Goal: Task Accomplishment & Management: Manage account settings

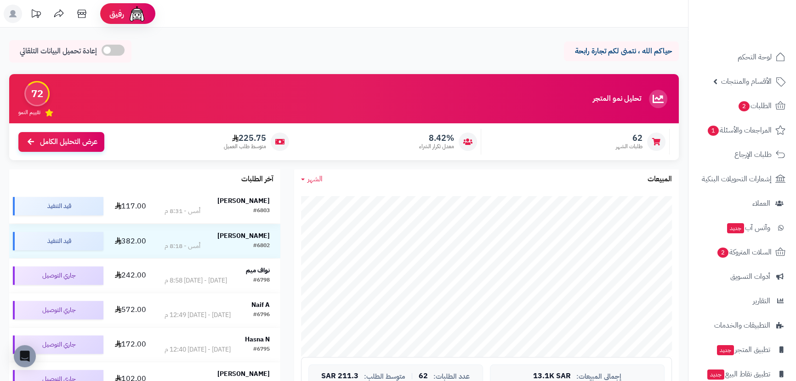
drag, startPoint x: 251, startPoint y: 200, endPoint x: 238, endPoint y: 199, distance: 13.5
click at [238, 199] on strong "[PERSON_NAME]" at bounding box center [243, 201] width 52 height 10
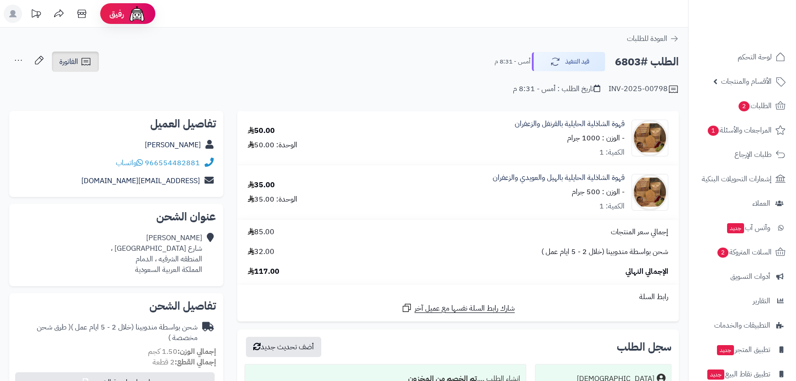
click at [79, 65] on link "الفاتورة" at bounding box center [75, 61] width 47 height 20
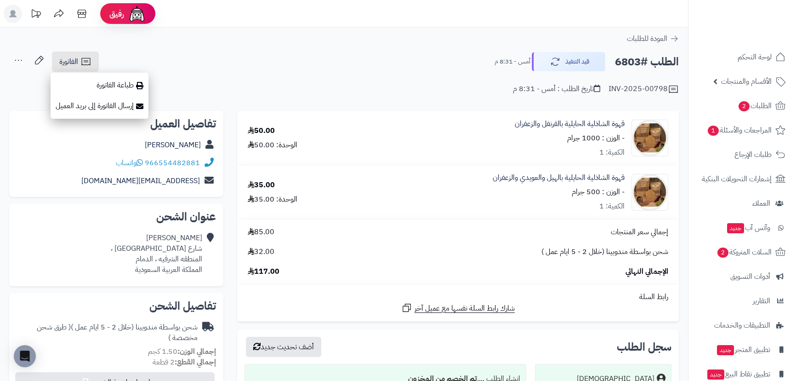
click at [268, 57] on div "الطلب #6803 قيد التنفيذ أمس - 8:31 م الفاتورة طباعة الفاتورة إرسال الفاتورة إلى…" at bounding box center [344, 62] width 670 height 22
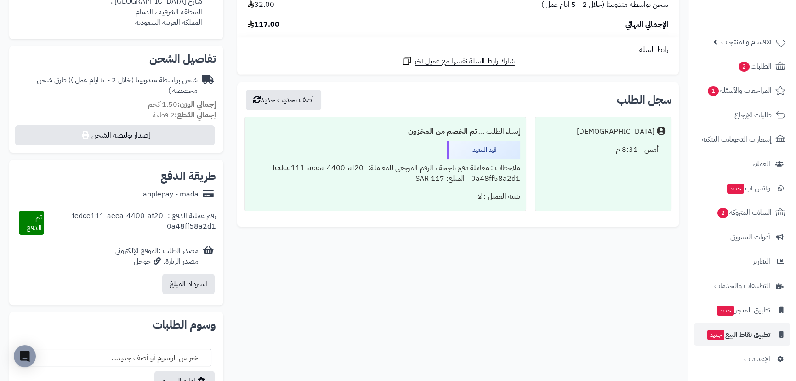
scroll to position [250, 0]
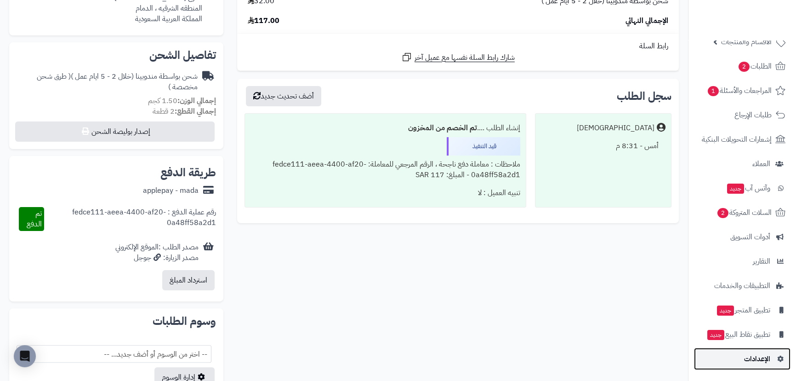
click at [762, 355] on span "الإعدادات" at bounding box center [757, 358] width 26 height 13
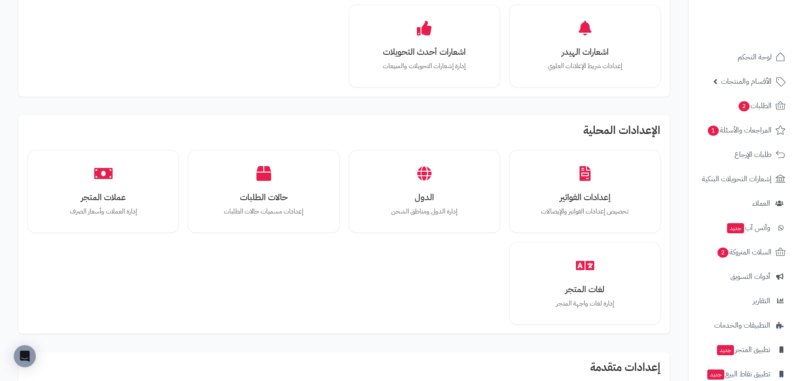
scroll to position [460, 0]
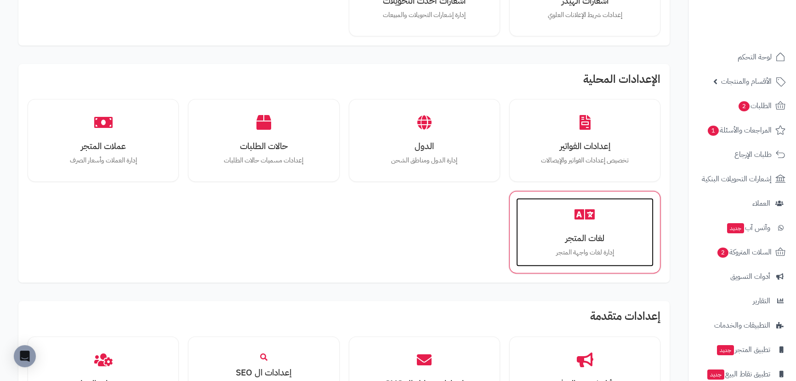
click at [580, 254] on p "إدارة لغات واجهة المتجر" at bounding box center [584, 252] width 119 height 10
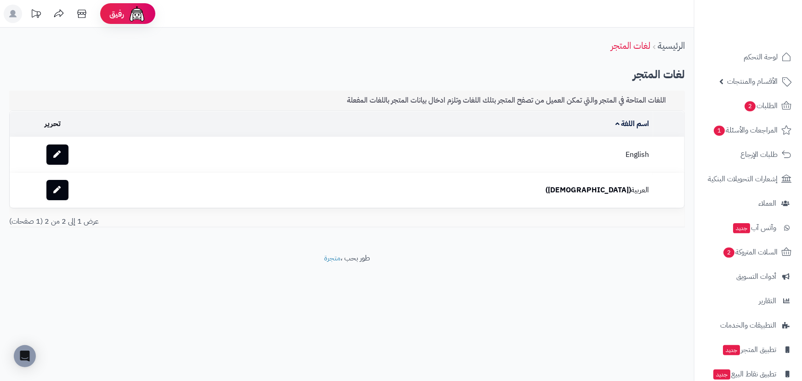
click at [578, 152] on td "English" at bounding box center [416, 154] width 474 height 35
click at [67, 153] on link at bounding box center [57, 154] width 22 height 20
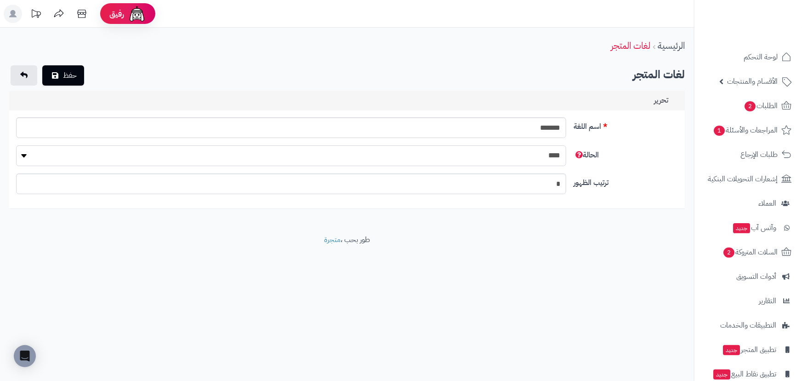
click at [31, 157] on select "**** ****" at bounding box center [291, 155] width 551 height 21
drag, startPoint x: 31, startPoint y: 157, endPoint x: 23, endPoint y: 159, distance: 8.9
click at [31, 157] on select "**** ****" at bounding box center [291, 155] width 551 height 21
click at [54, 81] on button "حفظ" at bounding box center [63, 75] width 42 height 20
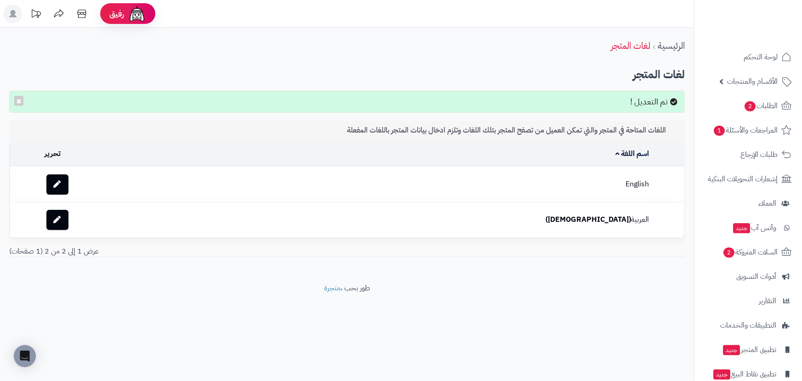
drag, startPoint x: 610, startPoint y: 184, endPoint x: 524, endPoint y: 183, distance: 86.0
click at [524, 183] on td "English" at bounding box center [416, 184] width 474 height 35
drag, startPoint x: 147, startPoint y: 230, endPoint x: 165, endPoint y: 184, distance: 49.3
click at [165, 184] on tbody "English العربية (الافتراضي)" at bounding box center [347, 202] width 675 height 70
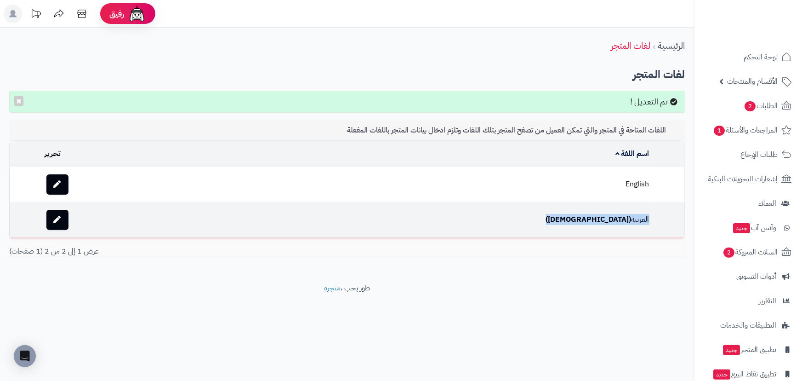
click at [319, 204] on td "العربية (الافتراضي)" at bounding box center [416, 219] width 474 height 35
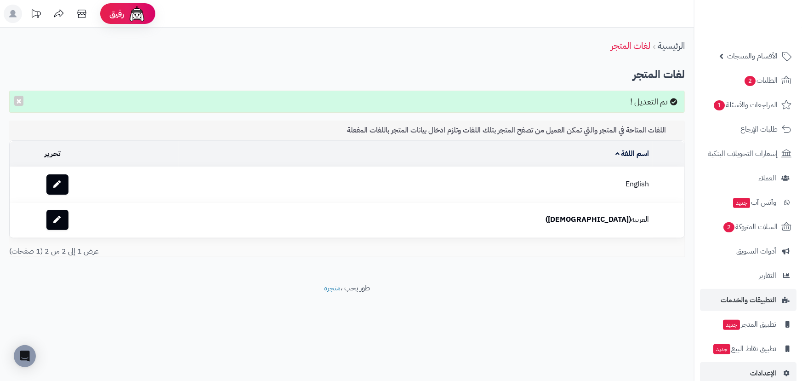
scroll to position [40, 0]
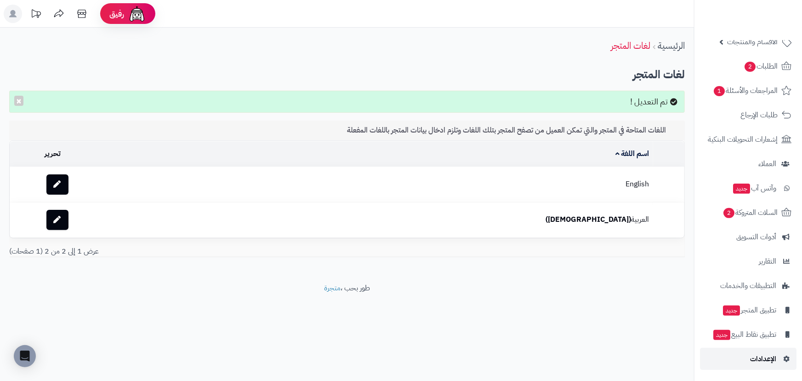
click at [767, 355] on span "الإعدادات" at bounding box center [763, 358] width 26 height 13
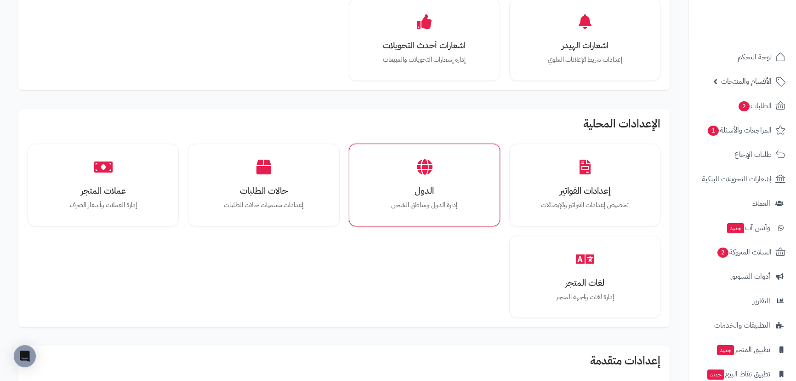
scroll to position [418, 0]
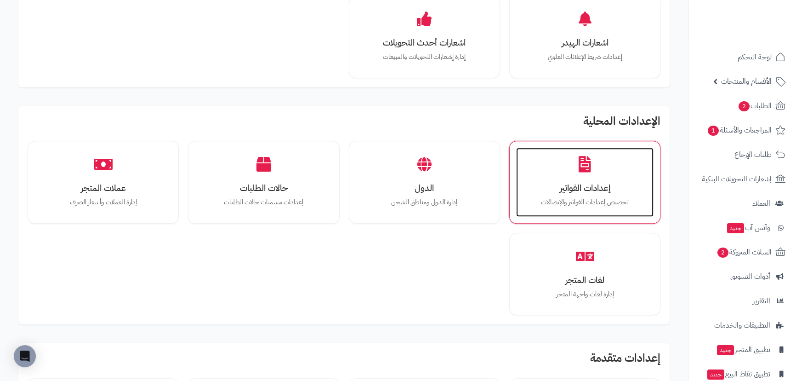
click at [571, 191] on h3 "إعدادات الفواتير" at bounding box center [584, 188] width 119 height 10
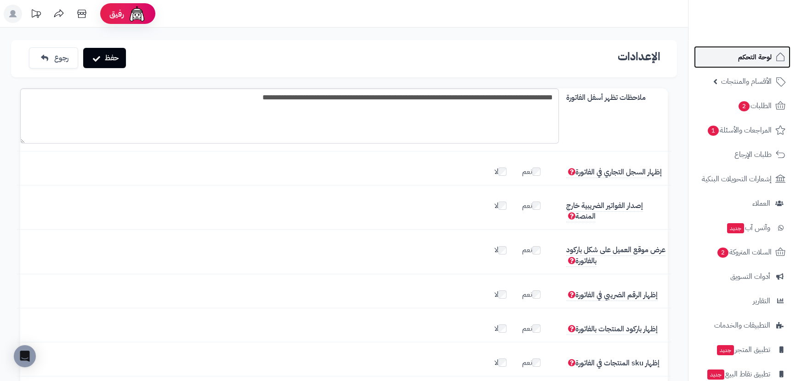
click at [767, 61] on span "لوحة التحكم" at bounding box center [755, 57] width 34 height 13
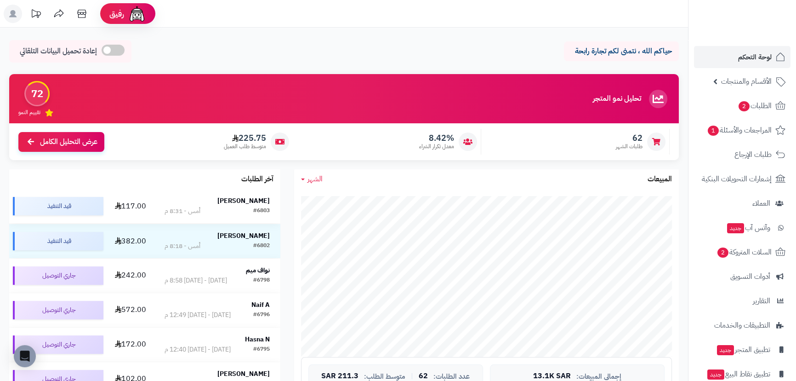
click at [250, 199] on strong "[PERSON_NAME]" at bounding box center [243, 201] width 52 height 10
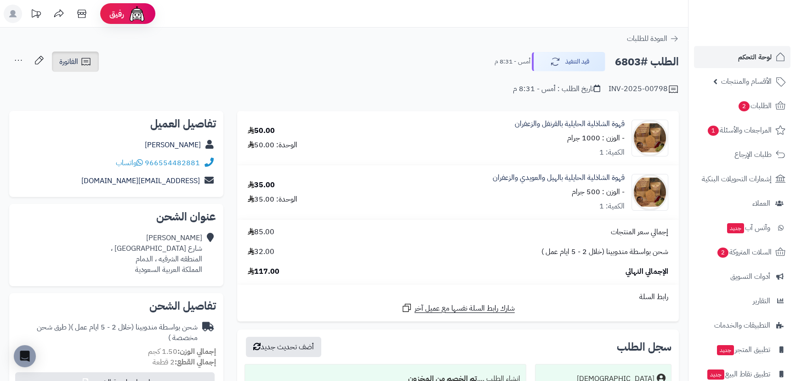
click at [79, 65] on link "الفاتورة" at bounding box center [75, 61] width 47 height 20
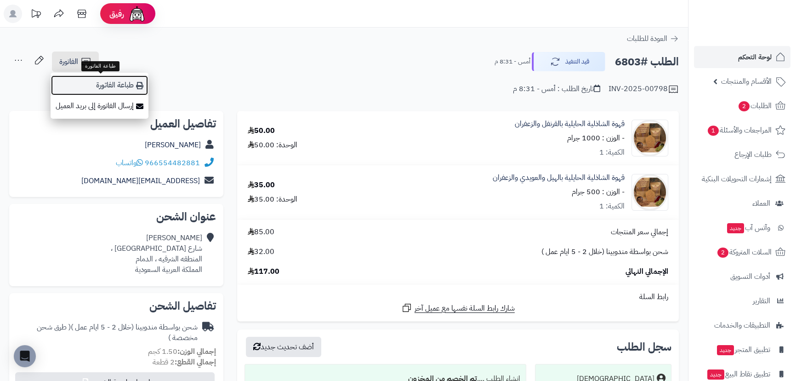
click at [123, 80] on link "طباعة الفاتورة" at bounding box center [100, 85] width 98 height 21
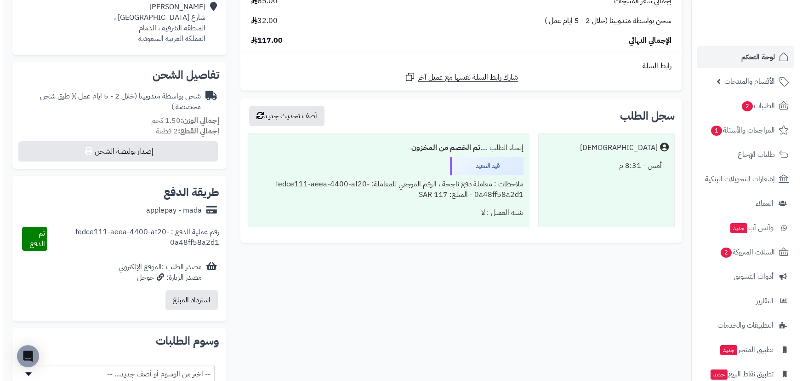
scroll to position [250, 0]
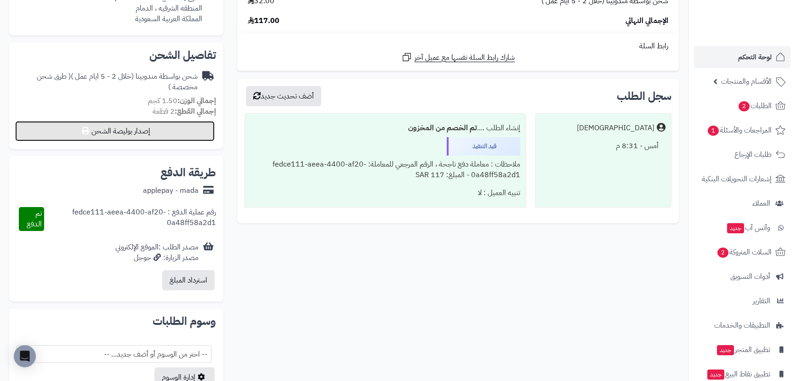
click at [161, 134] on button "إصدار بوليصة الشحن" at bounding box center [114, 131] width 199 height 20
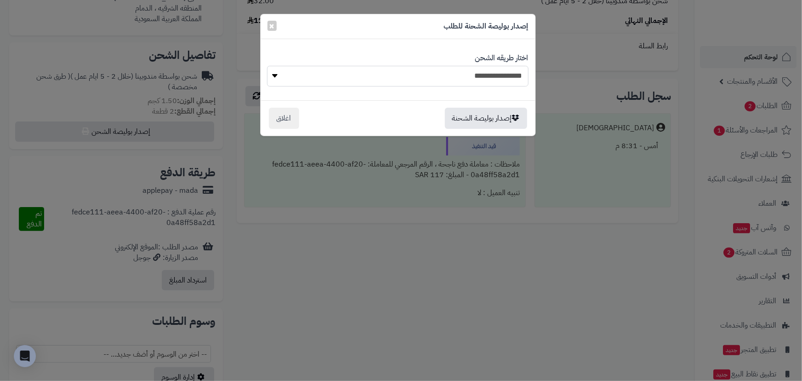
click at [330, 76] on select "**********" at bounding box center [397, 76] width 261 height 21
select select "***"
click at [267, 66] on select "**********" at bounding box center [397, 76] width 261 height 21
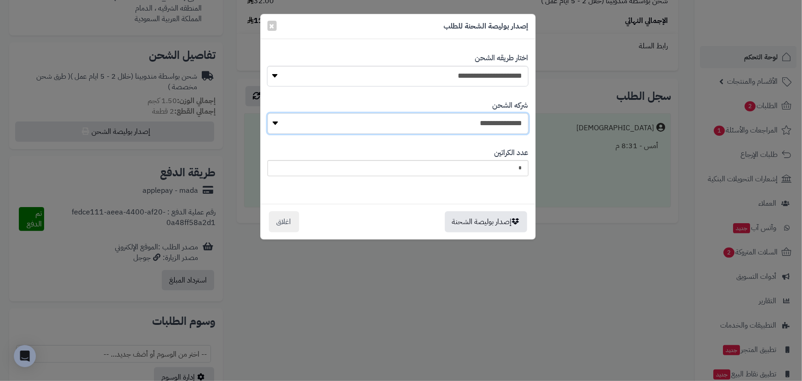
click at [422, 120] on select "**********" at bounding box center [398, 123] width 261 height 21
select select "****"
click at [270, 113] on select "**********" at bounding box center [398, 123] width 261 height 21
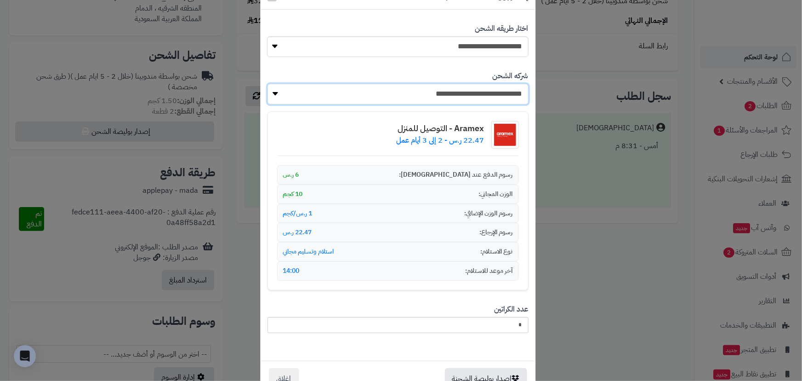
scroll to position [58, 0]
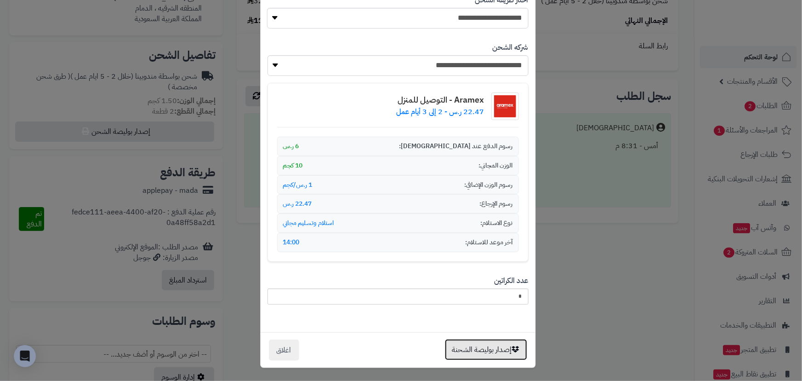
click at [507, 345] on button "إصدار بوليصة الشحنة" at bounding box center [486, 349] width 82 height 21
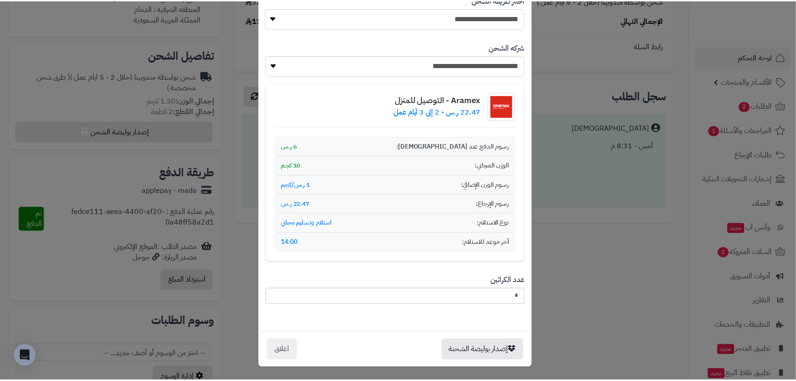
scroll to position [0, 0]
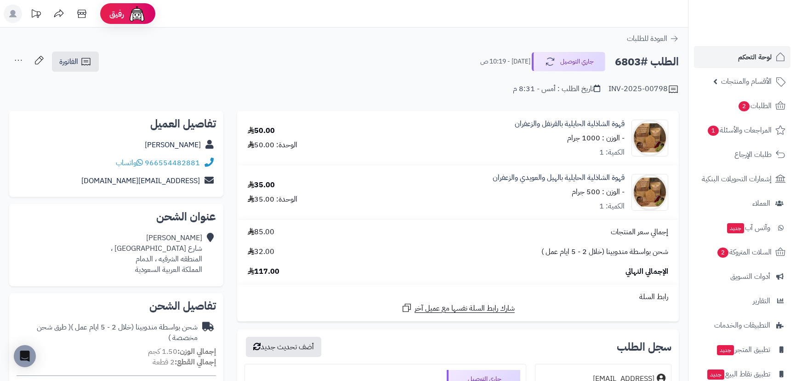
scroll to position [251, 0]
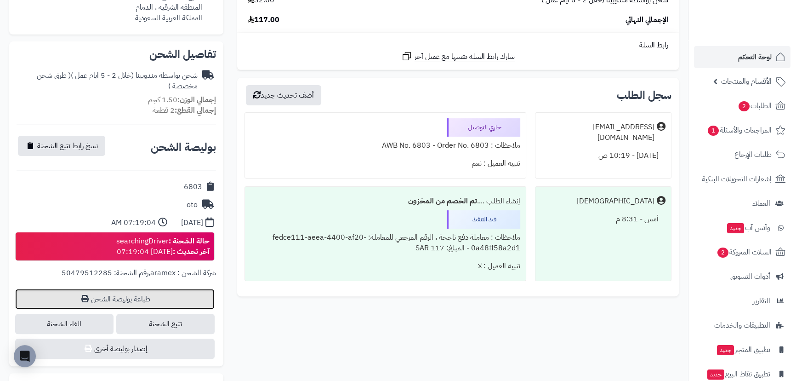
click at [116, 293] on link "طباعة بوليصة الشحن" at bounding box center [114, 299] width 199 height 20
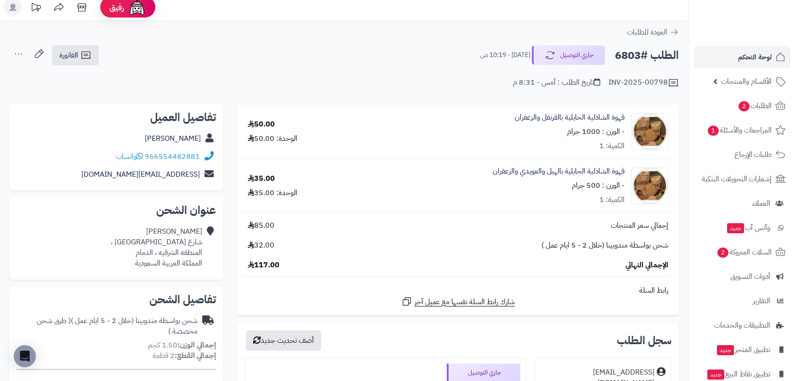
scroll to position [0, 0]
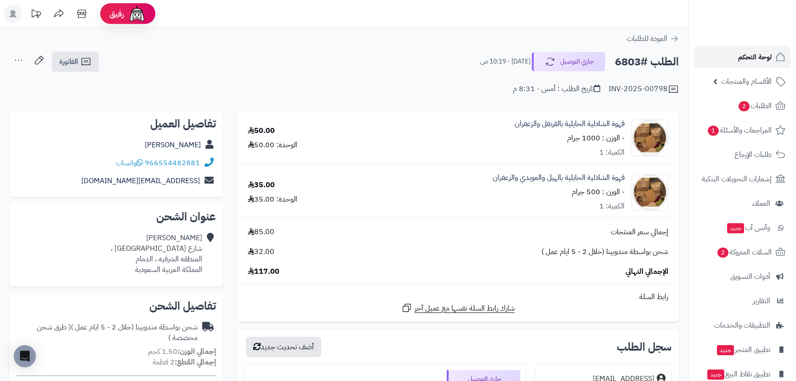
click at [761, 51] on span "لوحة التحكم" at bounding box center [755, 57] width 34 height 13
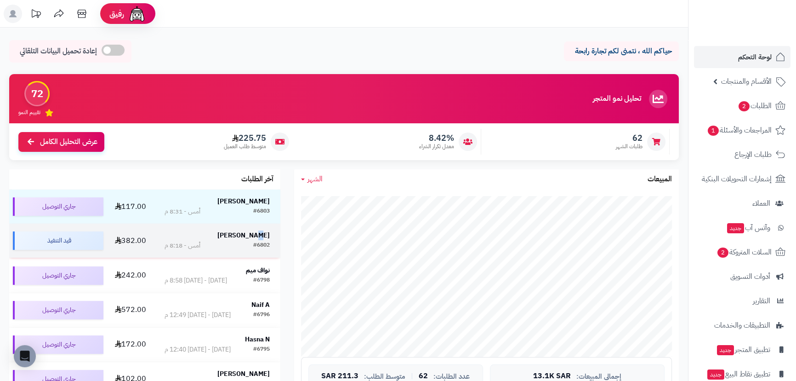
click at [241, 234] on strong "[PERSON_NAME]" at bounding box center [243, 235] width 52 height 10
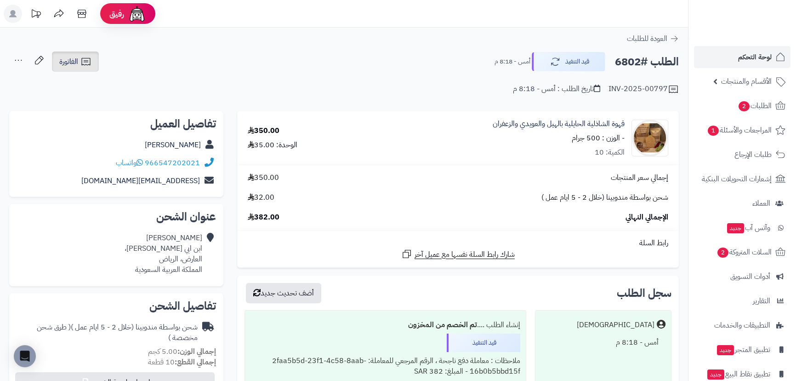
click at [74, 59] on span "الفاتورة" at bounding box center [68, 61] width 19 height 11
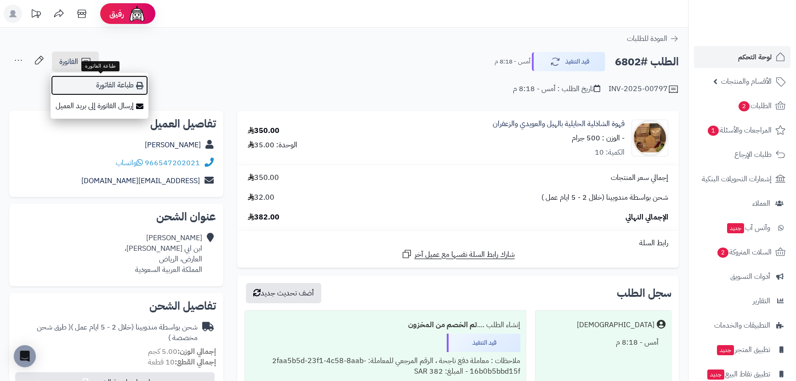
click at [133, 84] on link "طباعة الفاتورة" at bounding box center [100, 85] width 98 height 21
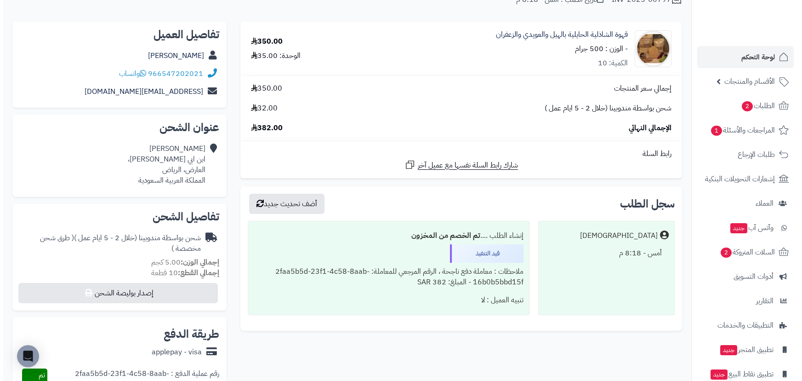
scroll to position [209, 0]
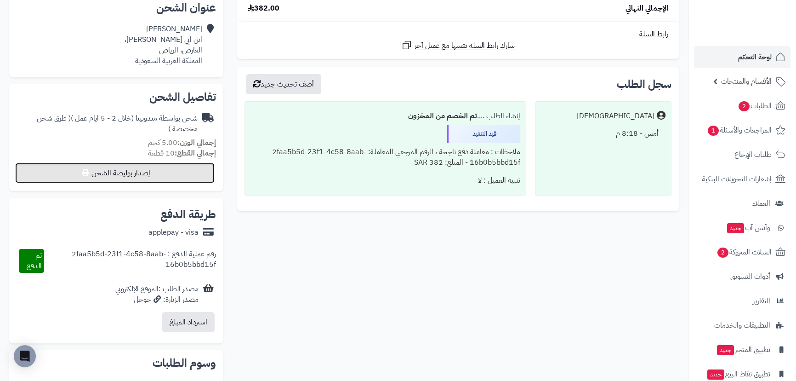
click at [125, 171] on button "إصدار بوليصة الشحن" at bounding box center [114, 173] width 199 height 20
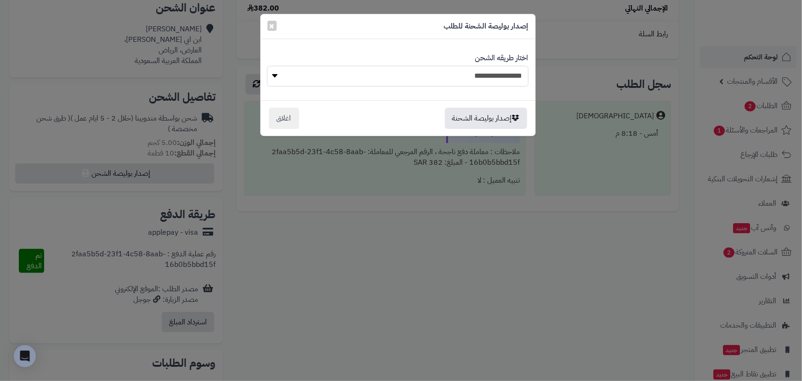
click at [340, 78] on select "**********" at bounding box center [397, 76] width 261 height 21
select select "***"
click at [267, 66] on select "**********" at bounding box center [397, 76] width 261 height 21
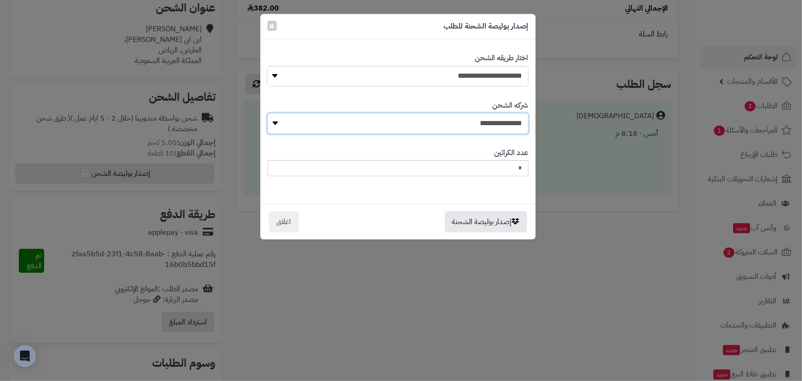
click at [426, 114] on select "**********" at bounding box center [398, 123] width 261 height 21
select select "****"
click at [270, 113] on select "**********" at bounding box center [398, 123] width 261 height 21
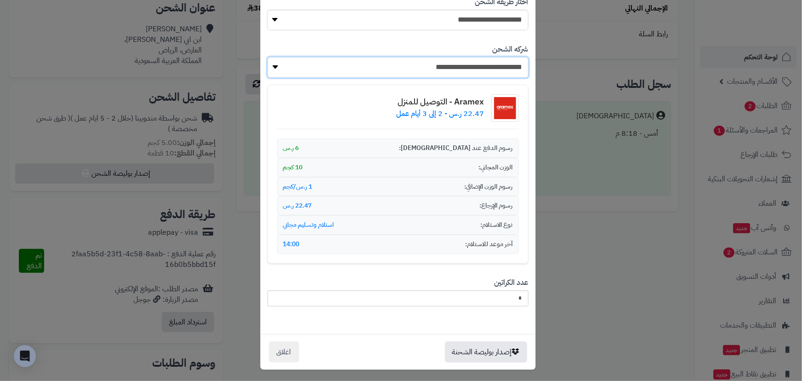
scroll to position [58, 0]
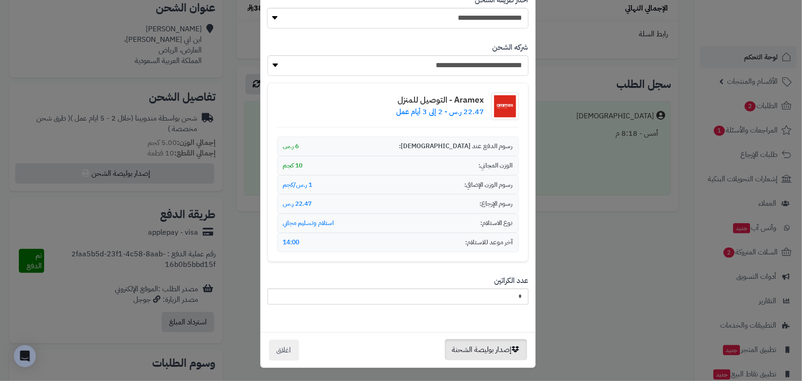
click at [503, 341] on div "إصدار بوليصة الشحنة اغلاق" at bounding box center [398, 349] width 275 height 35
click at [503, 347] on button "إصدار بوليصة الشحنة" at bounding box center [486, 349] width 82 height 21
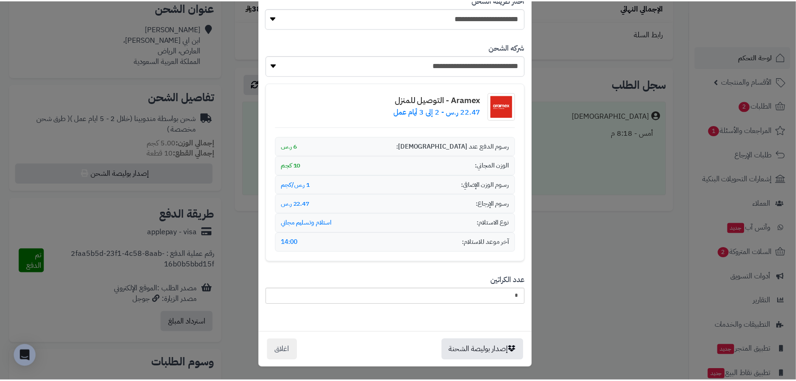
scroll to position [0, 0]
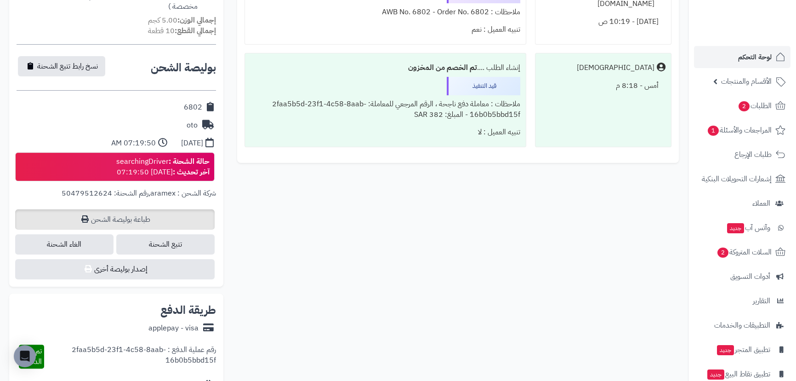
scroll to position [334, 0]
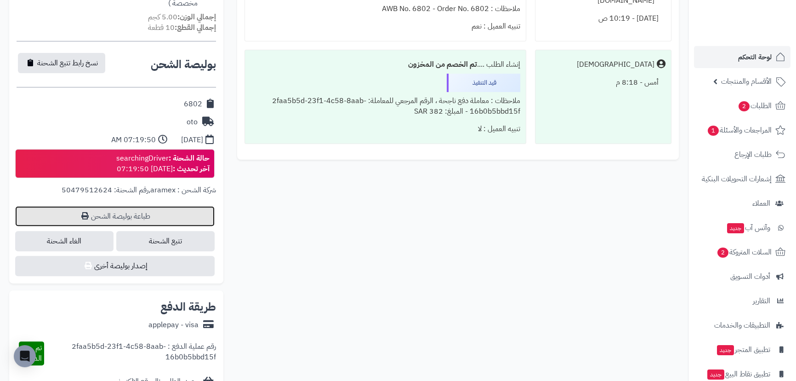
click at [159, 216] on link "طباعة بوليصة الشحن" at bounding box center [114, 216] width 199 height 20
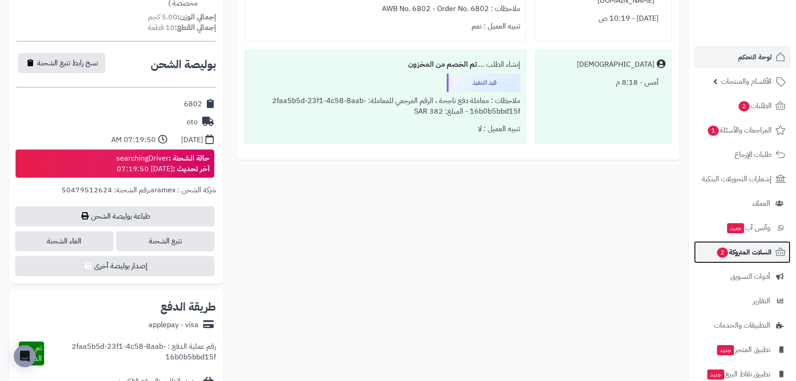
click at [733, 256] on span "السلات المتروكة 2" at bounding box center [744, 251] width 56 height 13
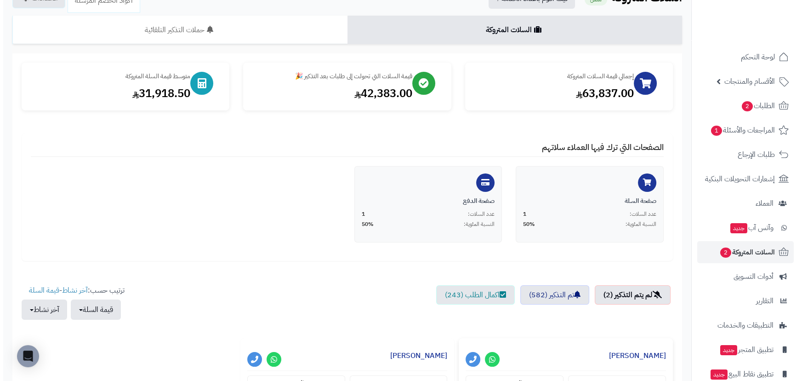
scroll to position [167, 0]
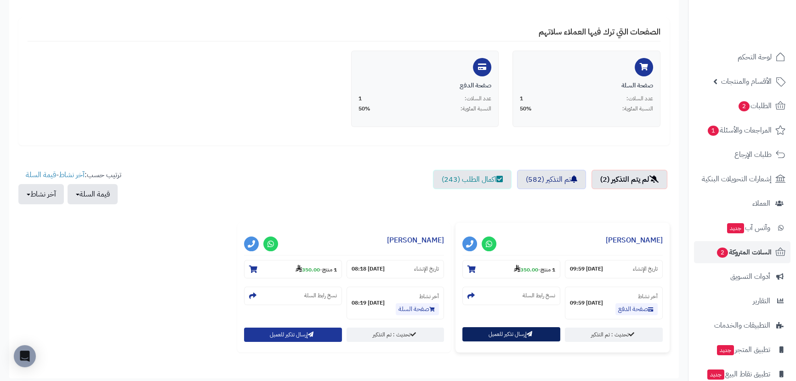
click at [494, 331] on button "إرسال تذكير للعميل" at bounding box center [511, 334] width 98 height 14
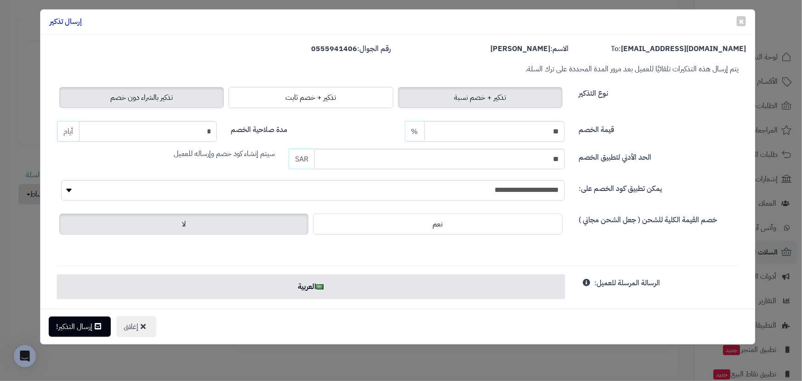
click at [175, 103] on label "تذكير بالشراء دون خصم" at bounding box center [141, 97] width 165 height 21
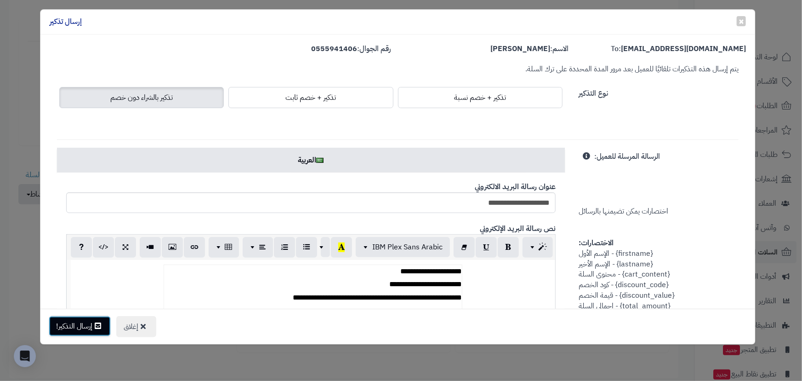
click at [87, 327] on button "إرسال التذكير!" at bounding box center [80, 326] width 62 height 20
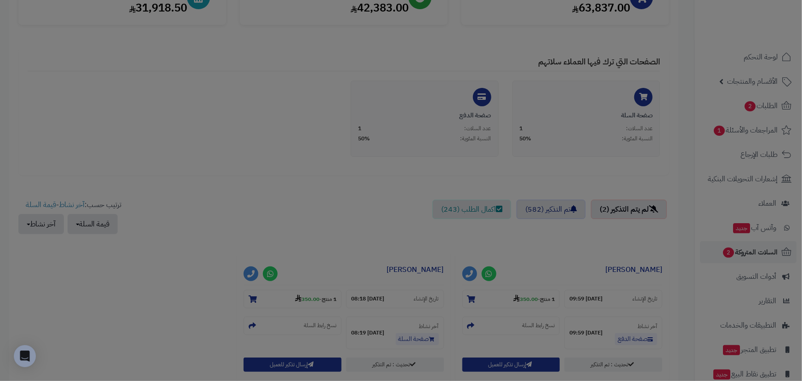
scroll to position [197, 0]
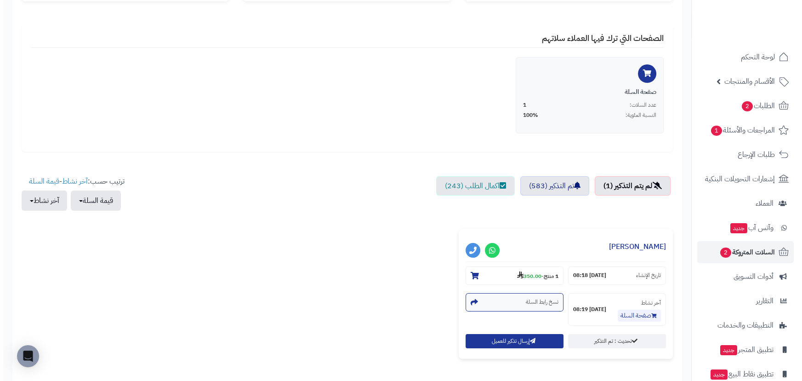
scroll to position [209, 0]
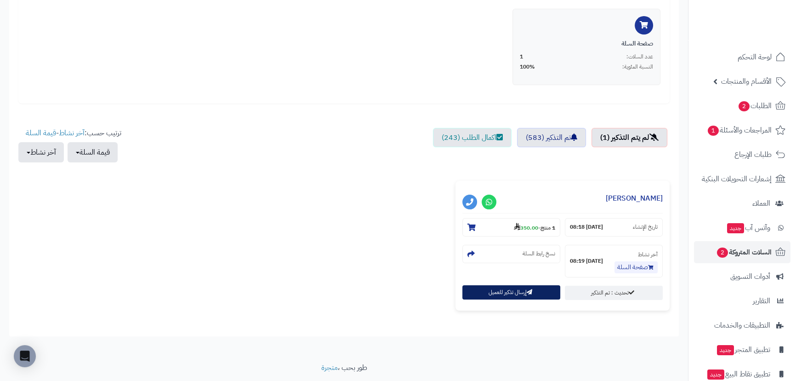
click at [500, 297] on button "إرسال تذكير للعميل" at bounding box center [511, 292] width 98 height 14
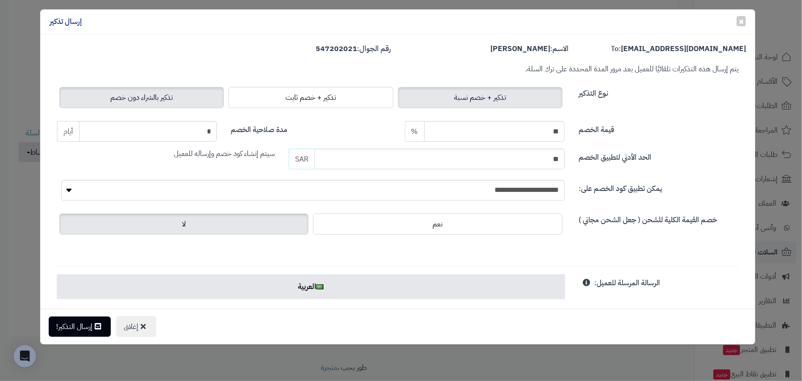
click at [120, 90] on label "تذكير بالشراء دون خصم" at bounding box center [141, 97] width 165 height 21
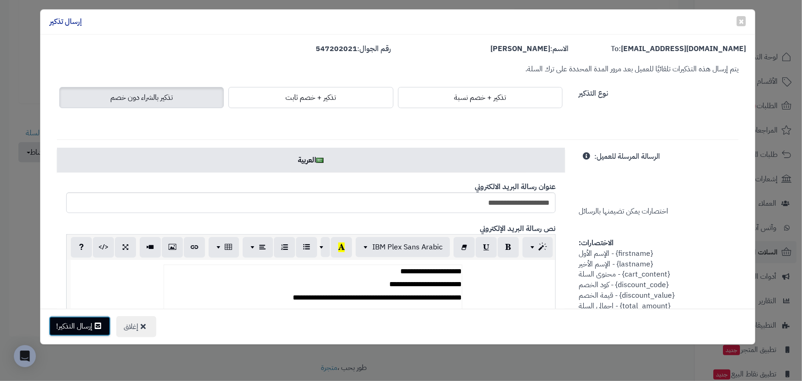
click at [75, 334] on button "إرسال التذكير!" at bounding box center [80, 326] width 62 height 20
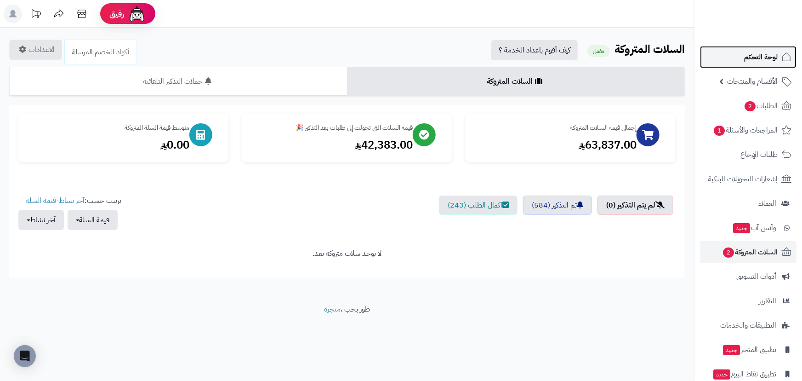
drag, startPoint x: 758, startPoint y: 60, endPoint x: 752, endPoint y: 61, distance: 6.0
click at [758, 60] on span "لوحة التحكم" at bounding box center [761, 57] width 34 height 13
